Goal: Information Seeking & Learning: Learn about a topic

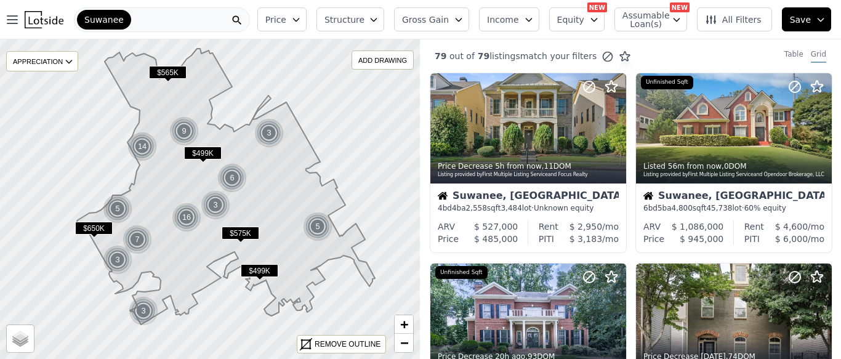
click at [449, 17] on span "Gross Gain" at bounding box center [425, 20] width 47 height 12
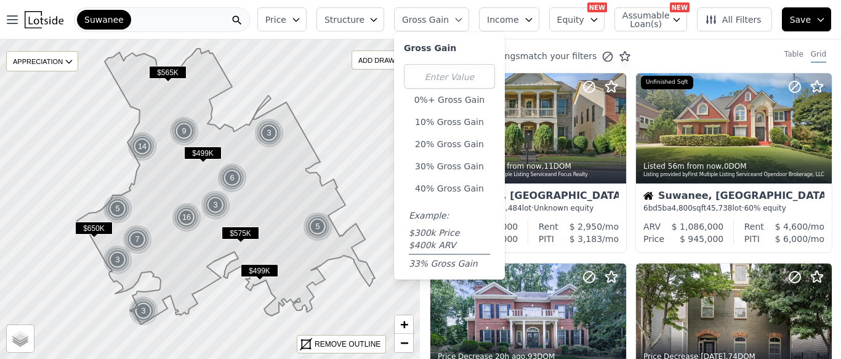
click at [299, 18] on icon "button" at bounding box center [296, 19] width 6 height 3
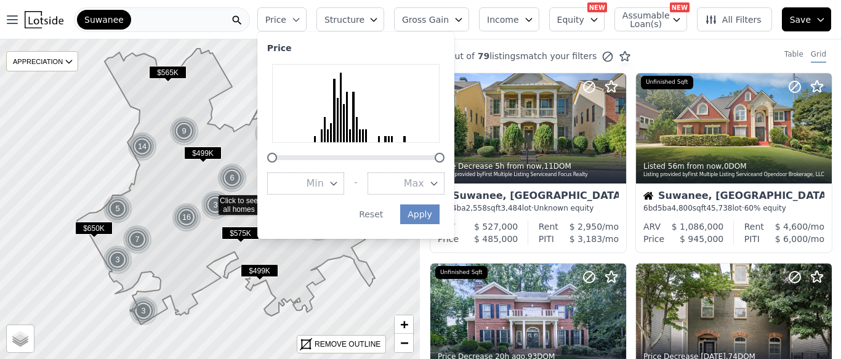
click at [361, 142] on div at bounding box center [355, 103] width 167 height 79
click at [351, 140] on div at bounding box center [350, 135] width 2 height 13
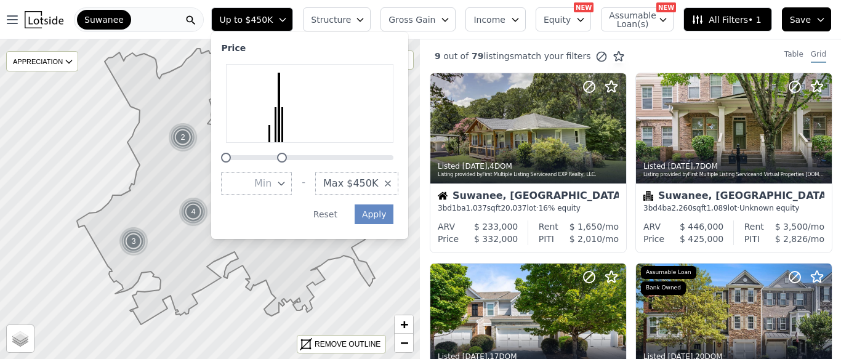
drag, startPoint x: 446, startPoint y: 159, endPoint x: 334, endPoint y: 156, distance: 112.1
click at [334, 150] on div at bounding box center [309, 150] width 177 height 0
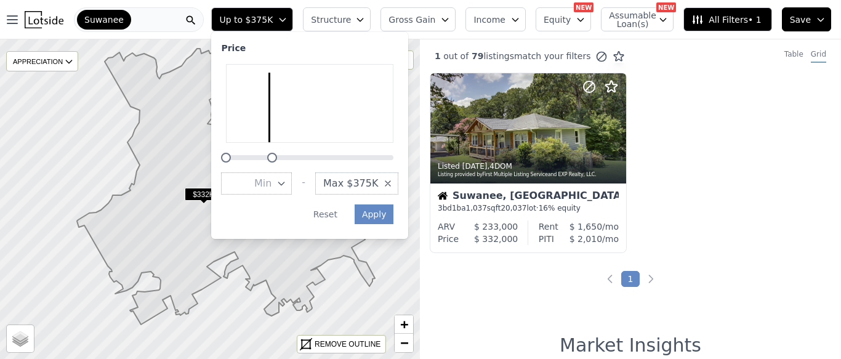
drag, startPoint x: 294, startPoint y: 156, endPoint x: 283, endPoint y: 157, distance: 10.5
click at [277, 157] on div at bounding box center [272, 158] width 10 height 10
click at [386, 211] on button "Apply" at bounding box center [374, 214] width 39 height 20
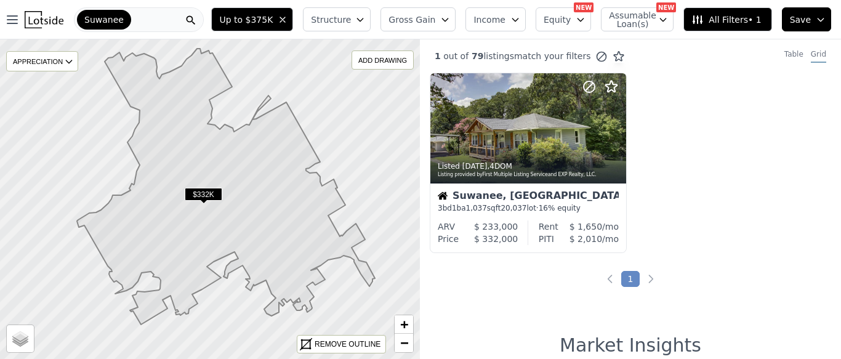
click at [448, 17] on icon "button" at bounding box center [445, 20] width 10 height 10
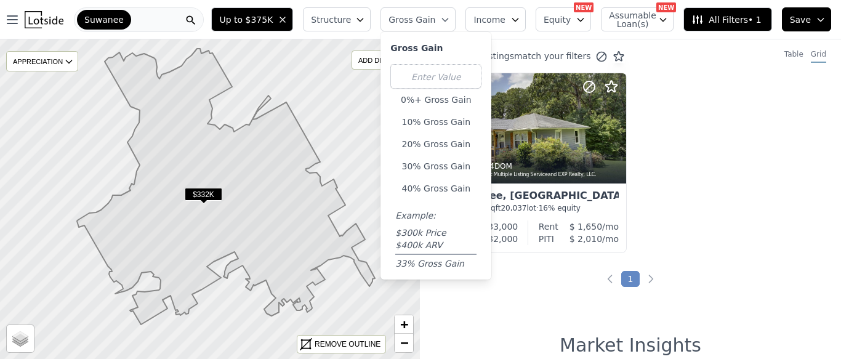
click at [740, 161] on div "Listed [DATE] , 4 DOM Listing provided by First Multiple Listing Service and EX…" at bounding box center [630, 168] width 421 height 190
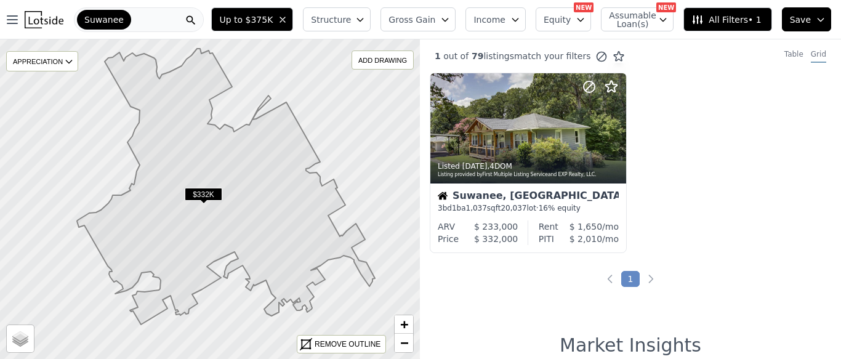
click at [252, 18] on span "Up to $375K" at bounding box center [246, 20] width 54 height 12
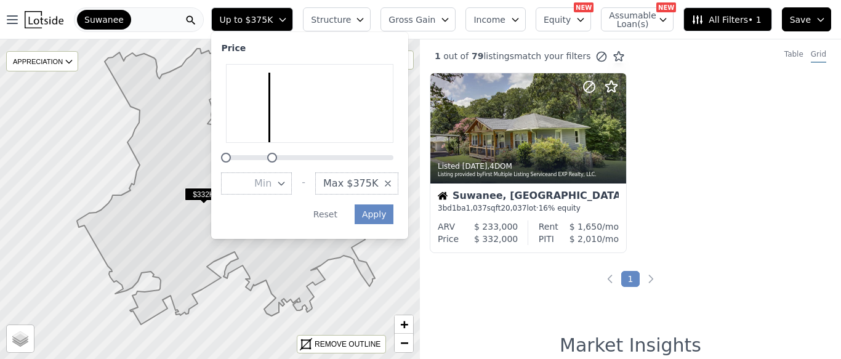
click at [288, 161] on div at bounding box center [309, 113] width 177 height 99
click at [284, 155] on div at bounding box center [279, 158] width 10 height 10
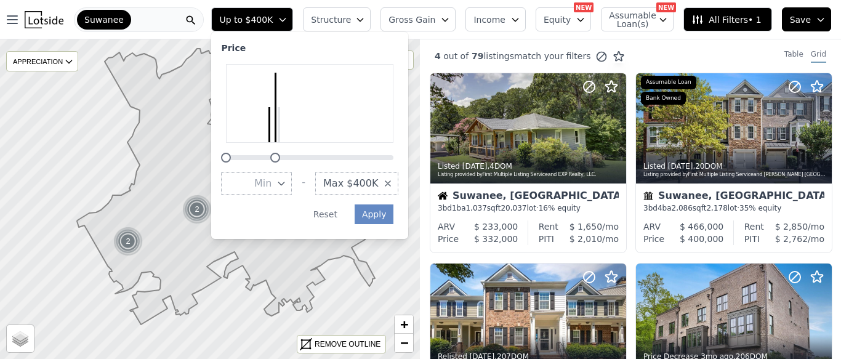
click at [280, 156] on div at bounding box center [275, 158] width 10 height 10
click at [392, 218] on button "Apply" at bounding box center [374, 214] width 39 height 20
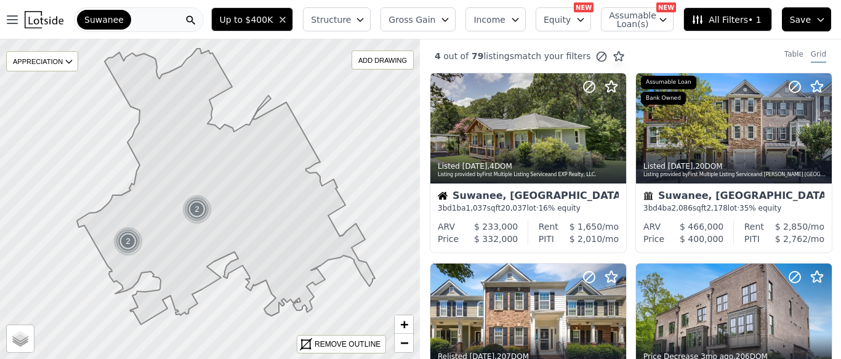
click at [738, 22] on span "All Filters • 1" at bounding box center [727, 20] width 70 height 12
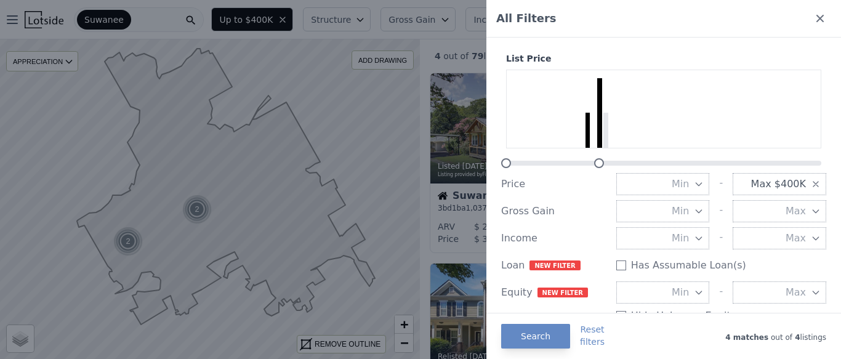
click at [821, 10] on div "All Filters" at bounding box center [663, 19] width 355 height 38
click at [821, 15] on icon at bounding box center [820, 18] width 12 height 12
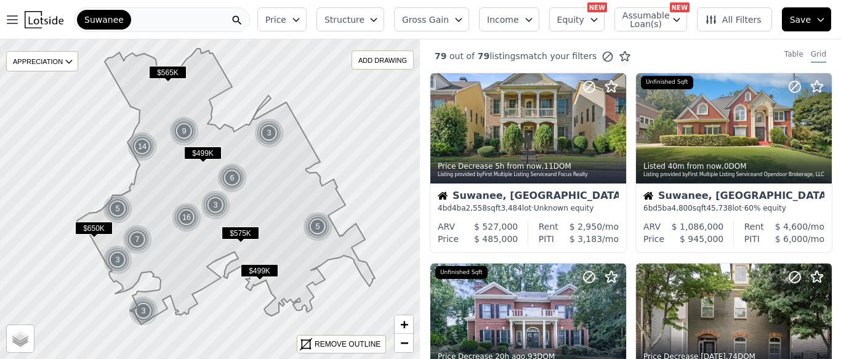
click at [209, 16] on div "Suwanee" at bounding box center [162, 19] width 176 height 25
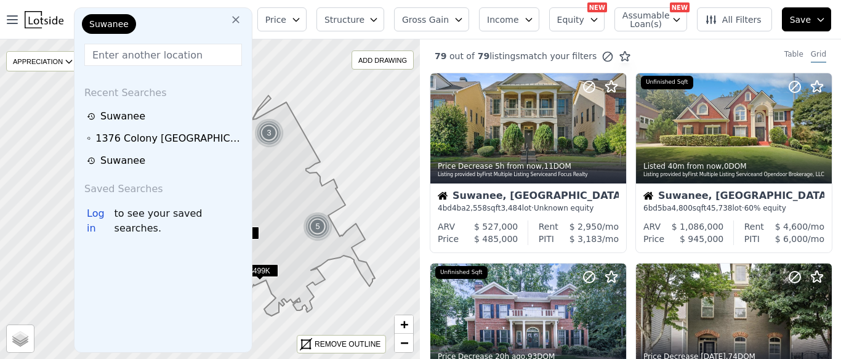
click at [209, 16] on div "Suwanee" at bounding box center [162, 26] width 167 height 25
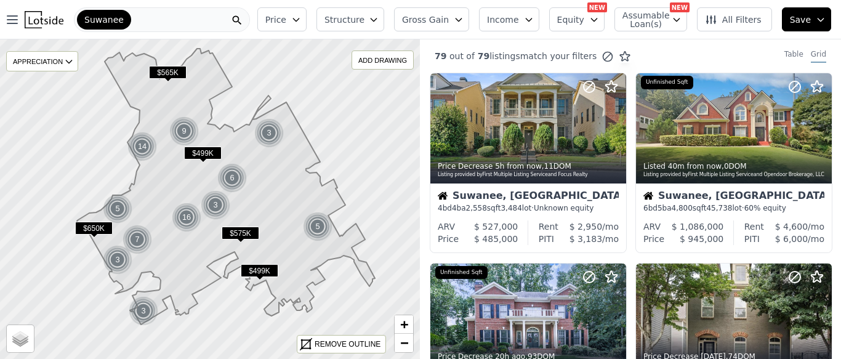
click at [531, 19] on icon "button" at bounding box center [529, 19] width 6 height 3
